Goal: Task Accomplishment & Management: Use online tool/utility

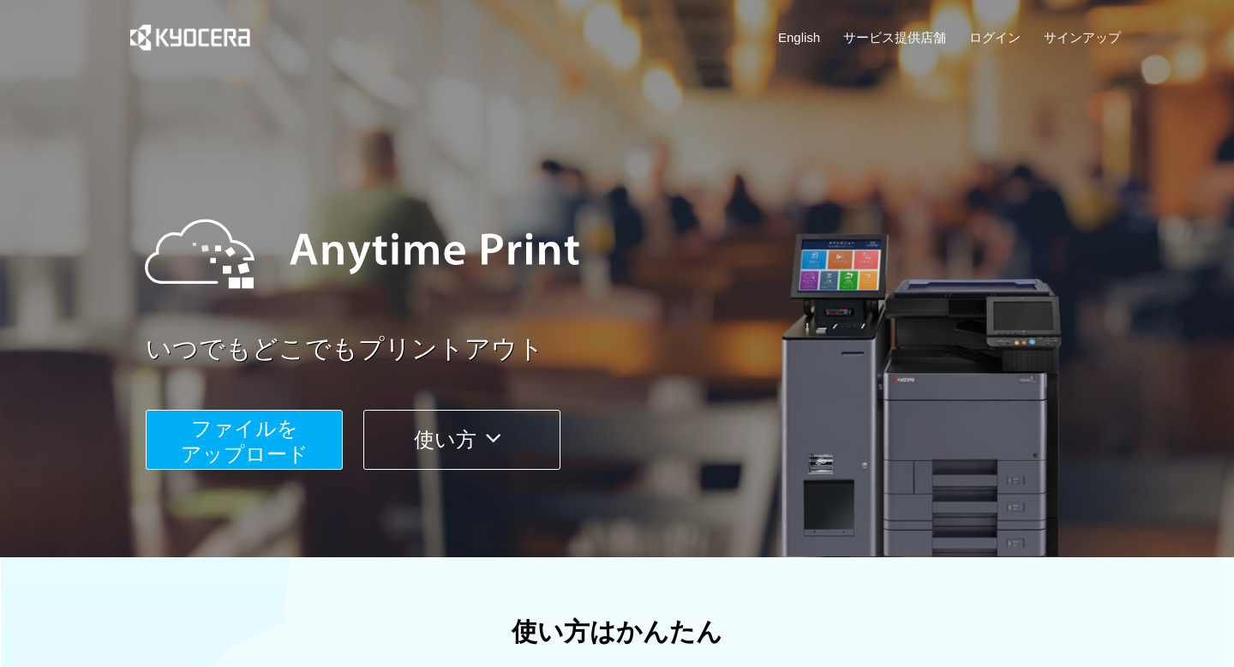
click at [453, 453] on button "使い方" at bounding box center [461, 440] width 197 height 60
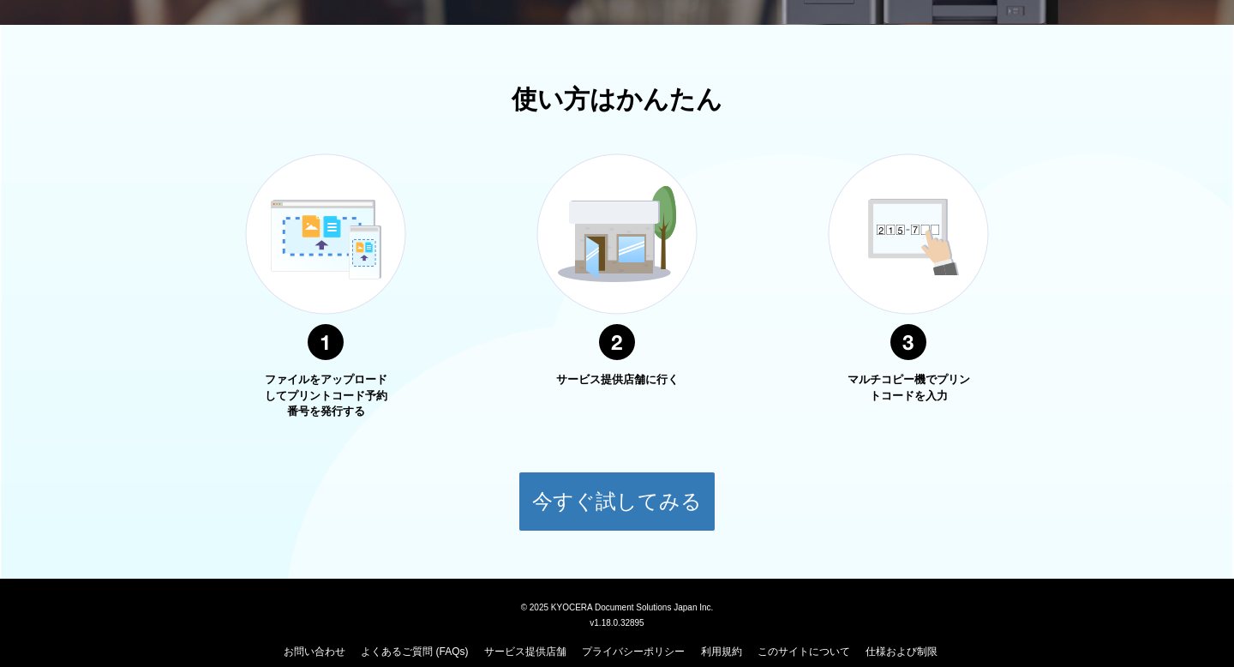
scroll to position [526, 0]
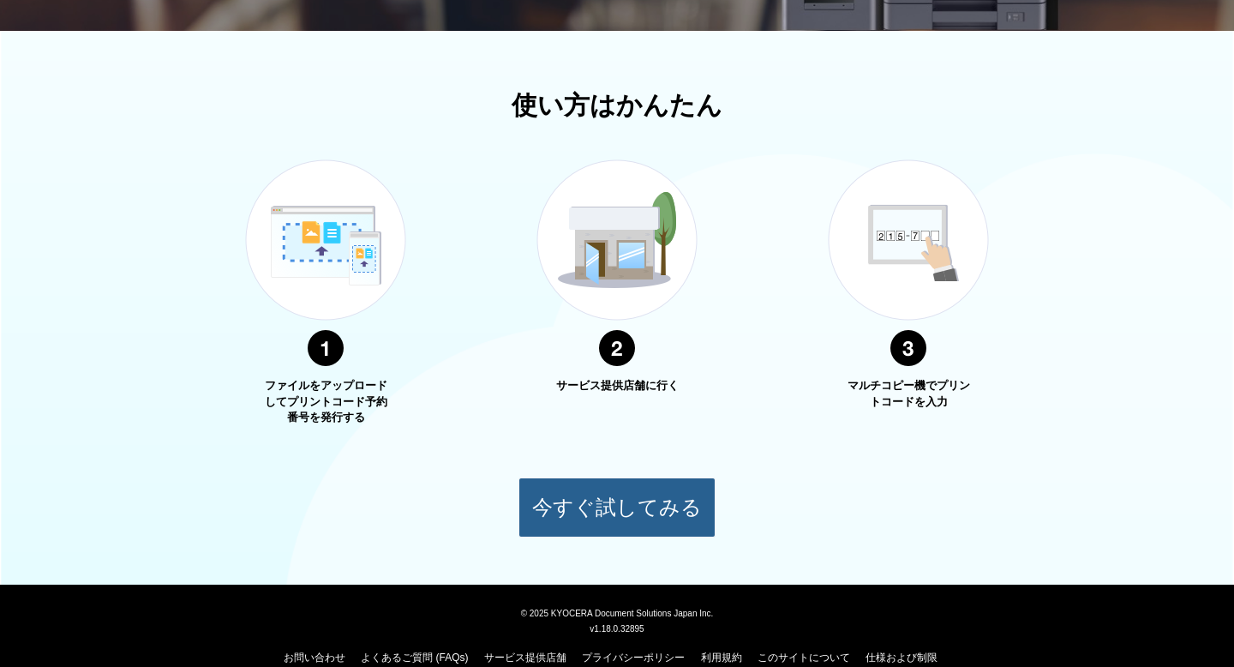
click at [580, 518] on button "今すぐ試してみる" at bounding box center [617, 507] width 197 height 60
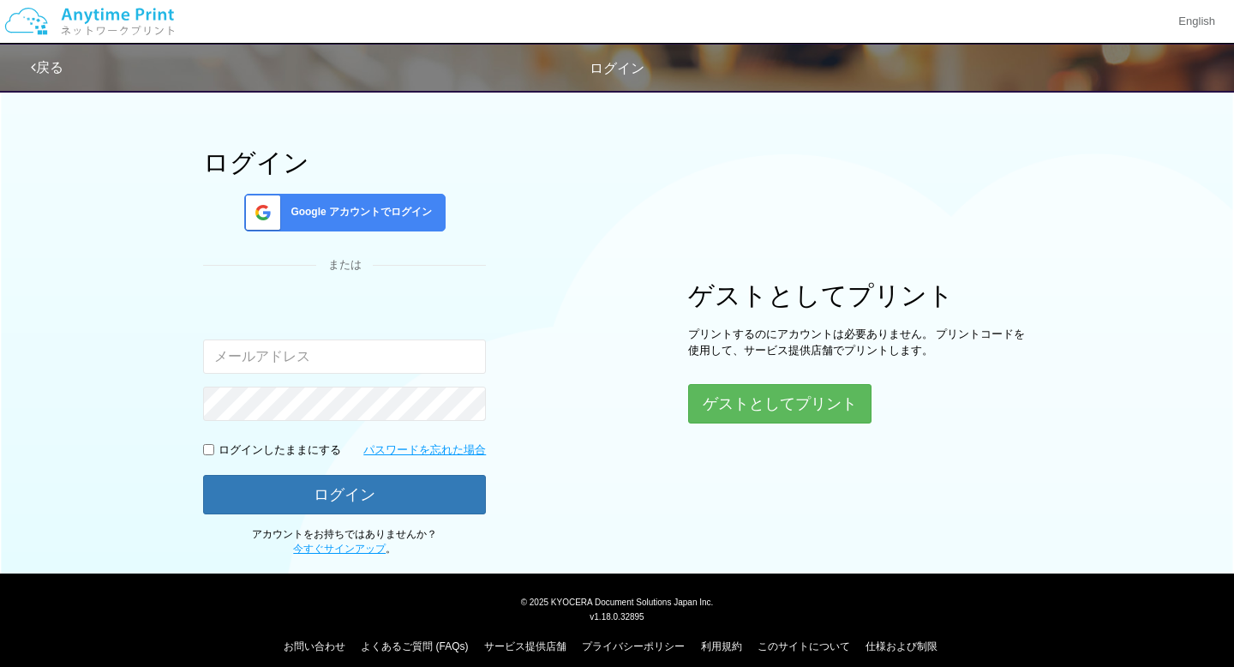
scroll to position [69, 0]
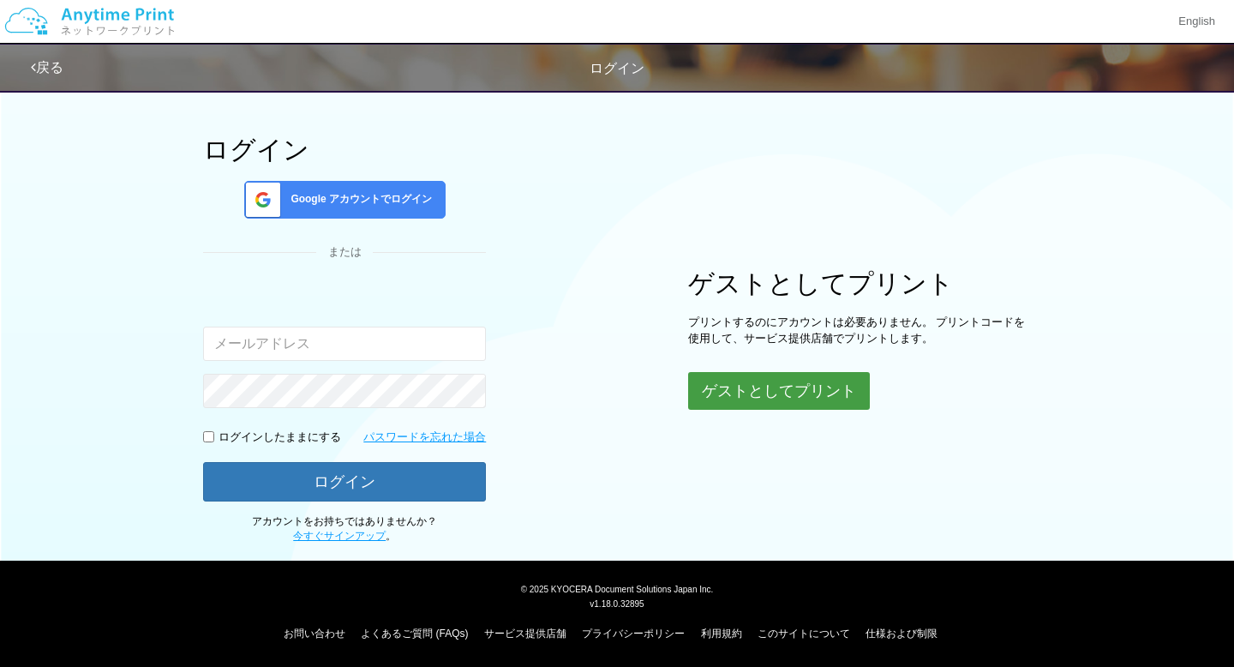
click at [823, 390] on button "ゲストとしてプリント" at bounding box center [779, 391] width 182 height 38
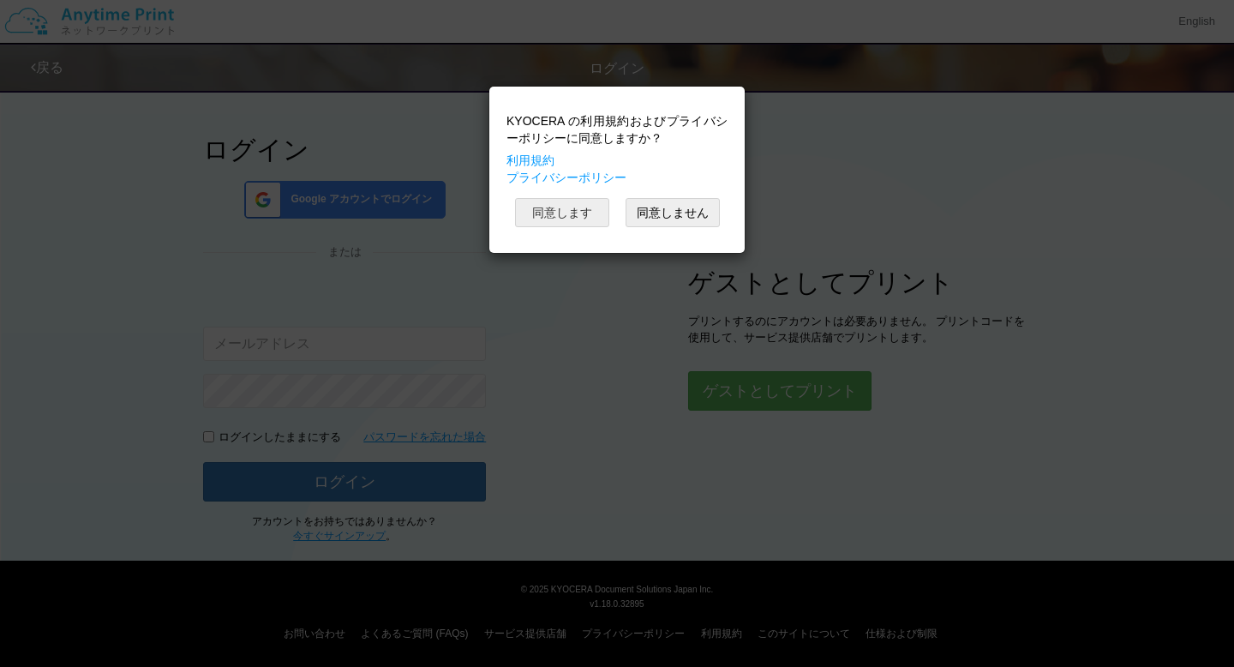
click at [599, 212] on button "同意します" at bounding box center [562, 212] width 94 height 29
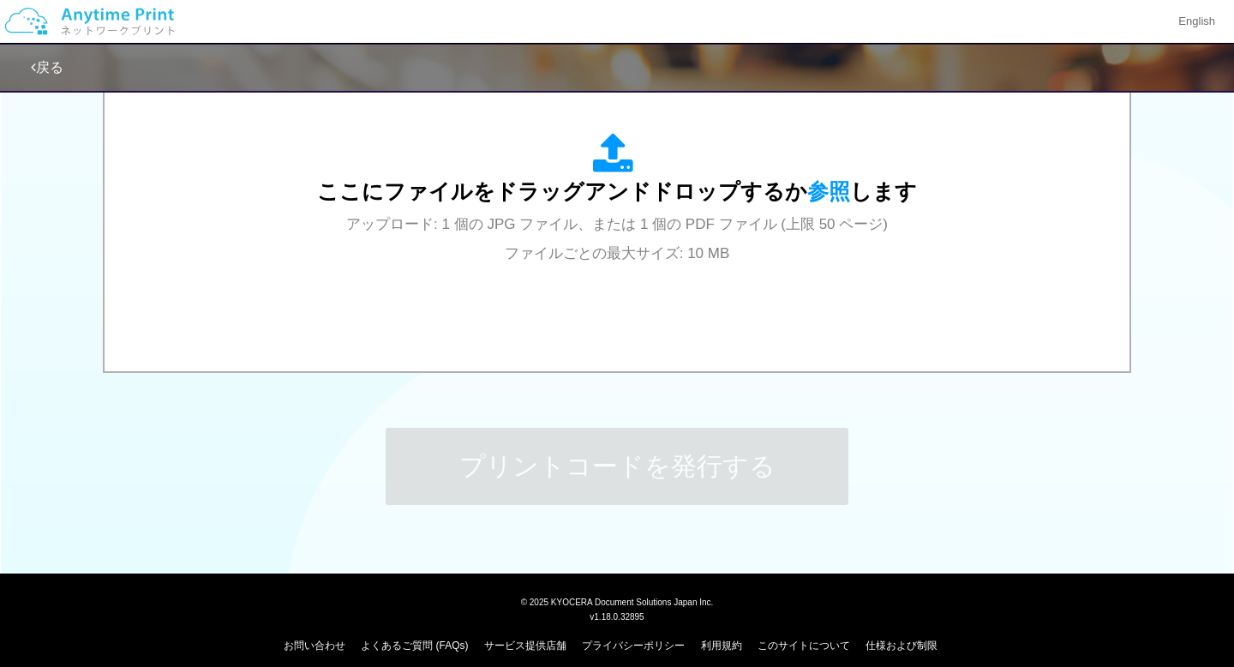
scroll to position [605, 0]
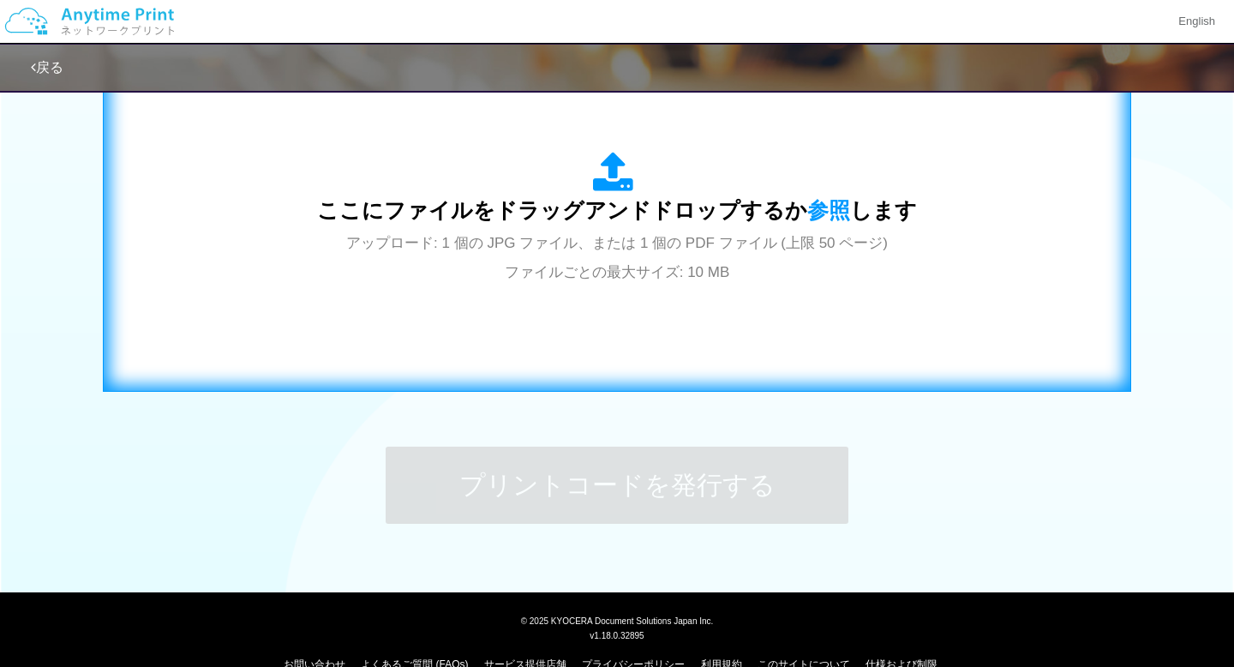
click at [512, 261] on div "ここにファイルをドラッグアンドドロップするか 参照 します アップロード: 1 個の JPG ファイル、または 1 個の PDF ファイル (上限 50 ペー…" at bounding box center [617, 219] width 600 height 134
click at [662, 171] on div "ここにファイルをドラッグアンドドロップするか 参照 します アップロード: 1 個の JPG ファイル、または 1 個の PDF ファイル (上限 50 ペー…" at bounding box center [617, 219] width 600 height 134
click at [628, 183] on icon at bounding box center [617, 173] width 48 height 43
click at [614, 233] on div "ここにファイルをドラッグアンドドロップするか 参照 します アップロード: 1 個の JPG ファイル、または 1 個の PDF ファイル (上限 50 ペー…" at bounding box center [617, 219] width 600 height 134
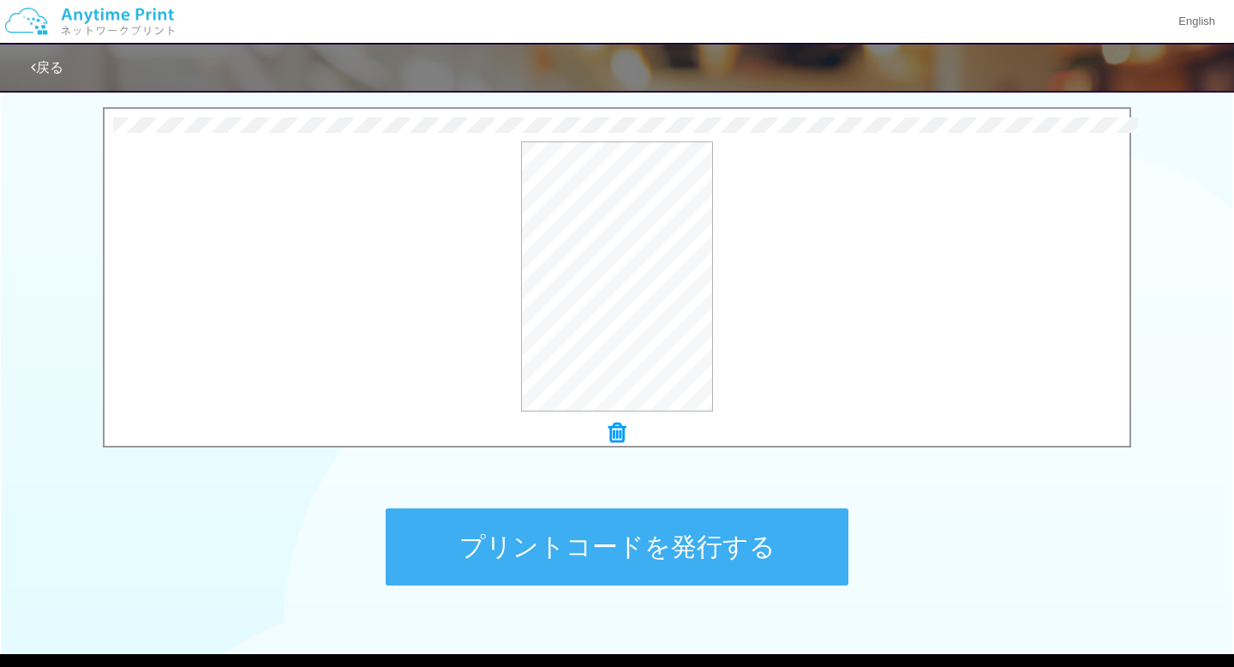
scroll to position [523, 0]
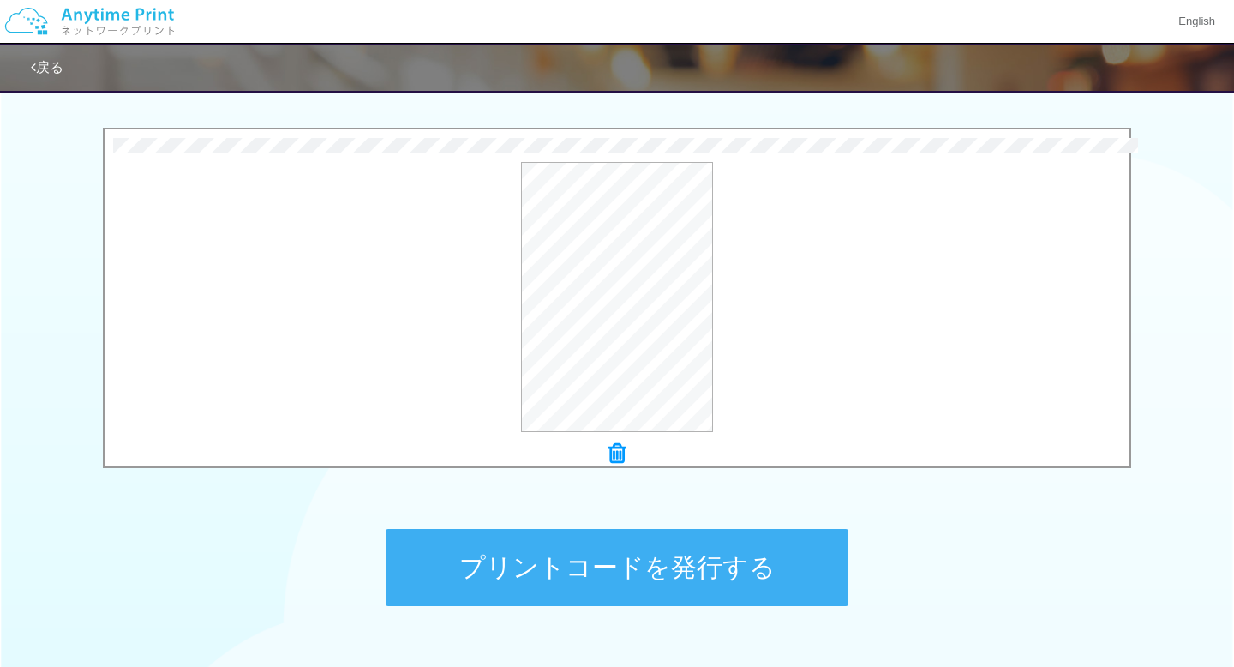
click at [661, 558] on button "プリントコードを発行する" at bounding box center [617, 567] width 463 height 77
